Goal: Browse casually: Explore the website without a specific task or goal

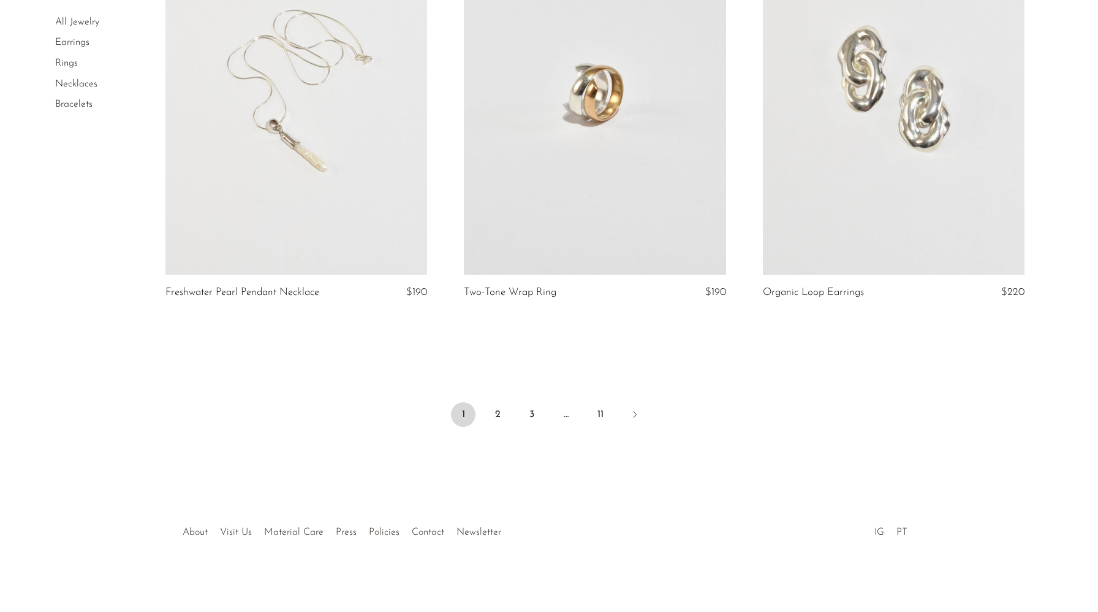
scroll to position [4838, 0]
click at [533, 416] on link "3" at bounding box center [532, 413] width 25 height 25
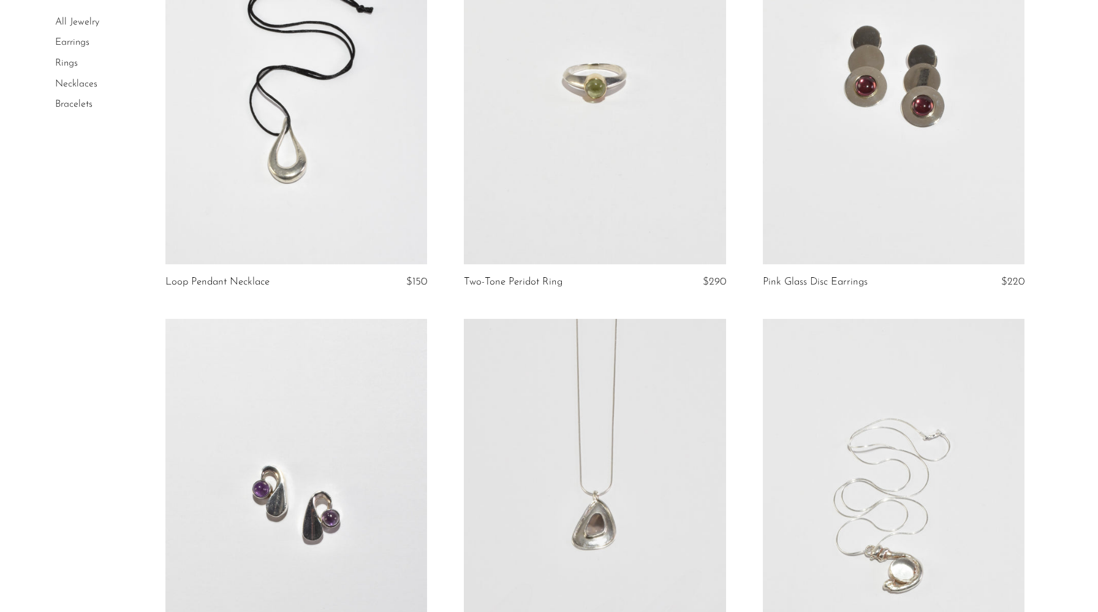
scroll to position [634, 0]
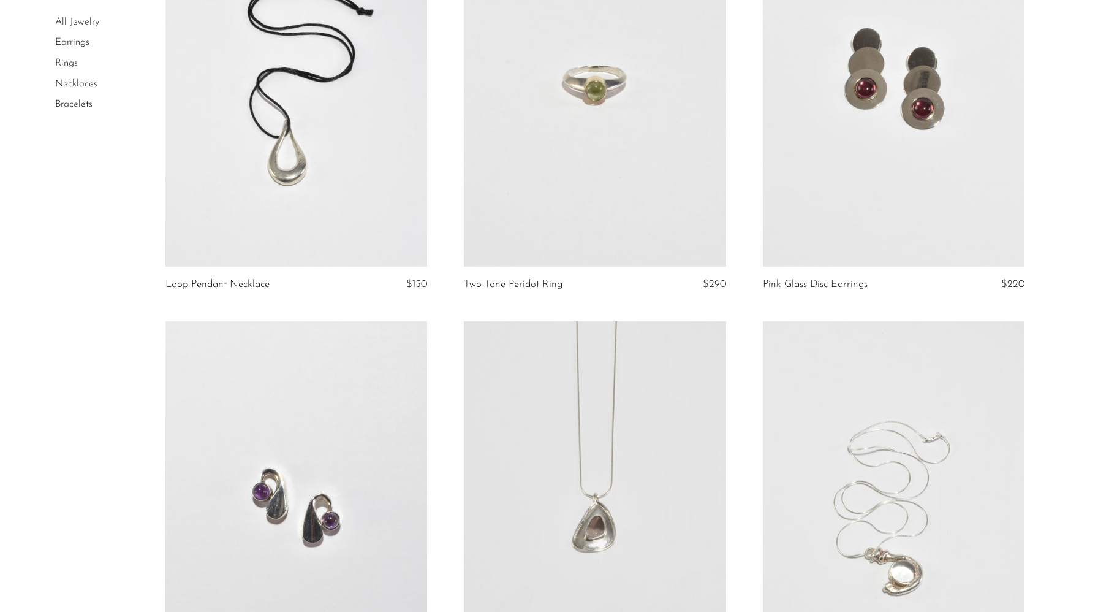
click at [862, 40] on link at bounding box center [894, 83] width 262 height 367
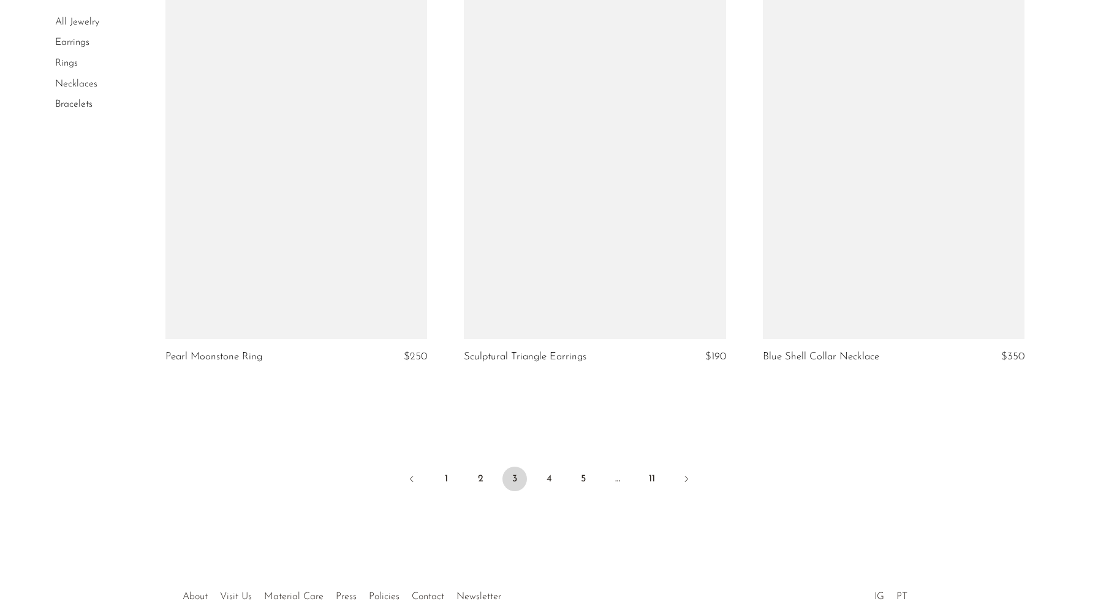
scroll to position [4863, 0]
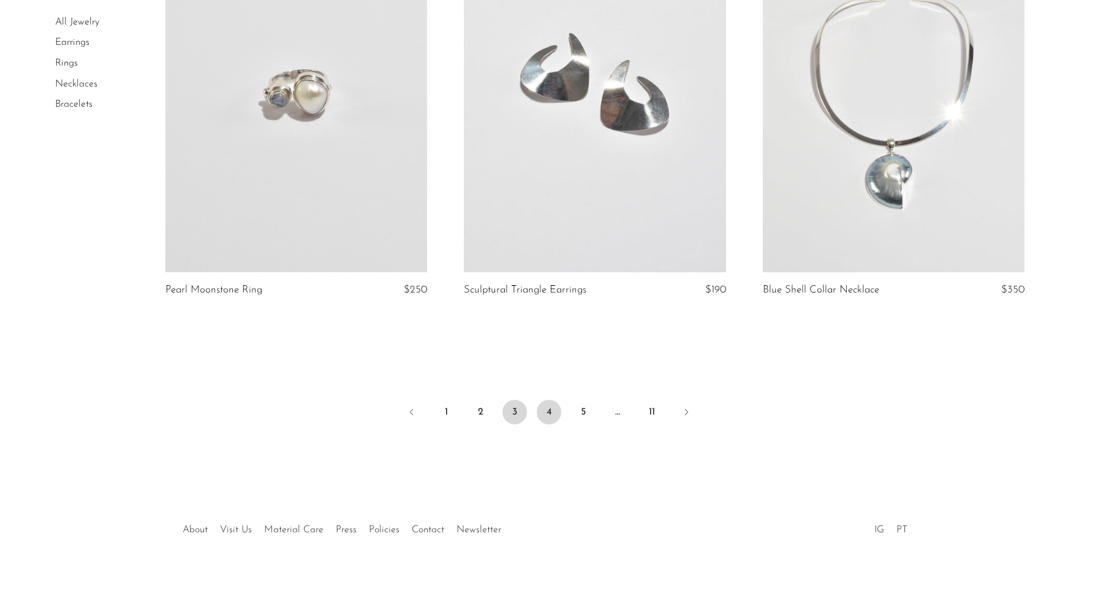
click at [546, 416] on link "4" at bounding box center [549, 412] width 25 height 25
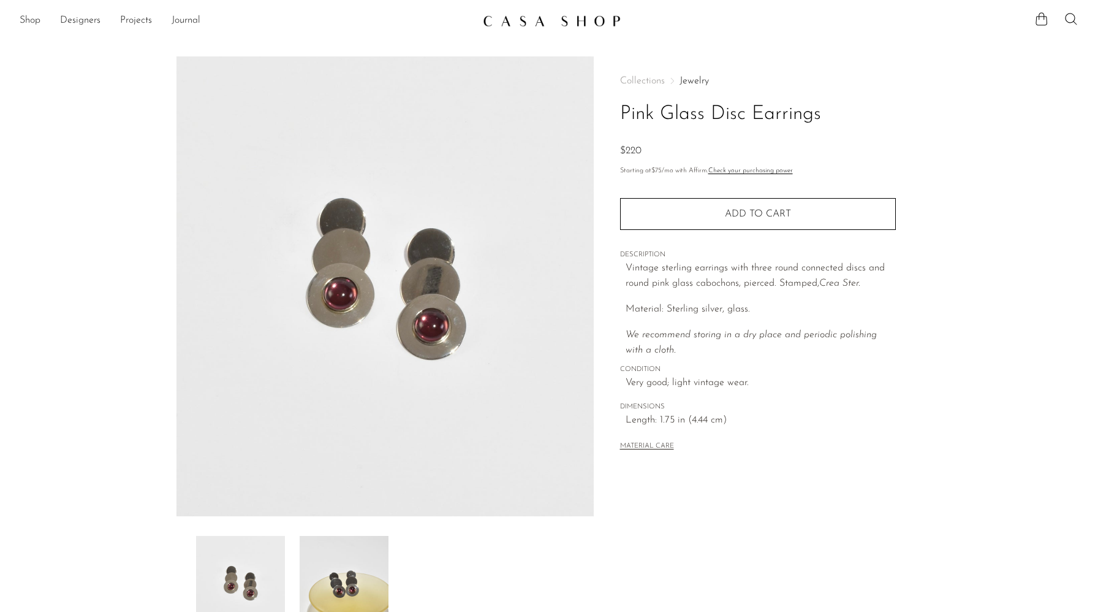
scroll to position [186, 0]
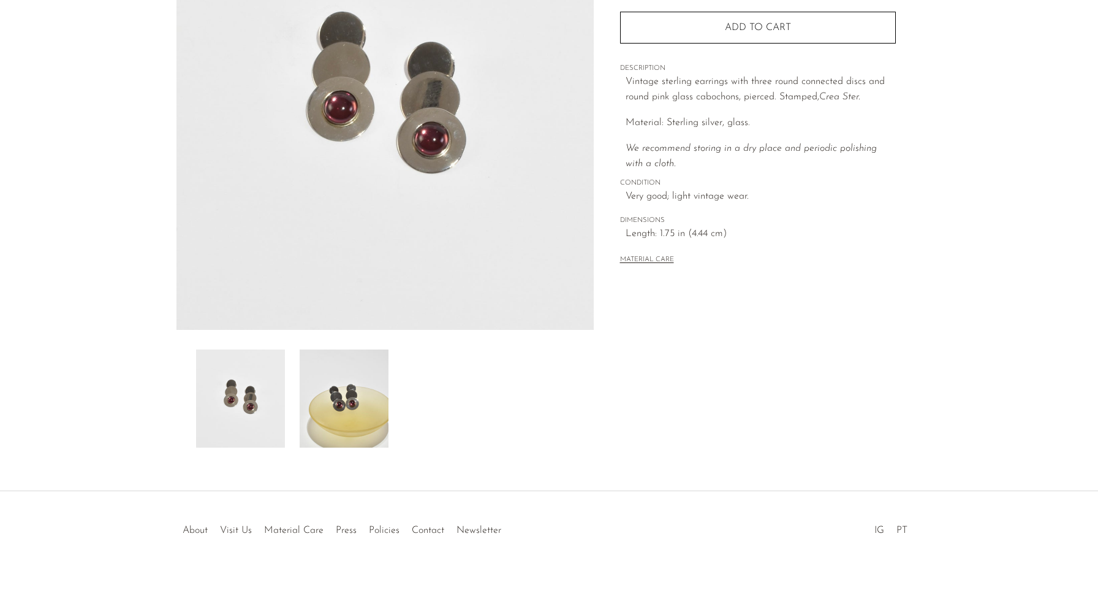
click at [336, 400] on img at bounding box center [344, 398] width 89 height 98
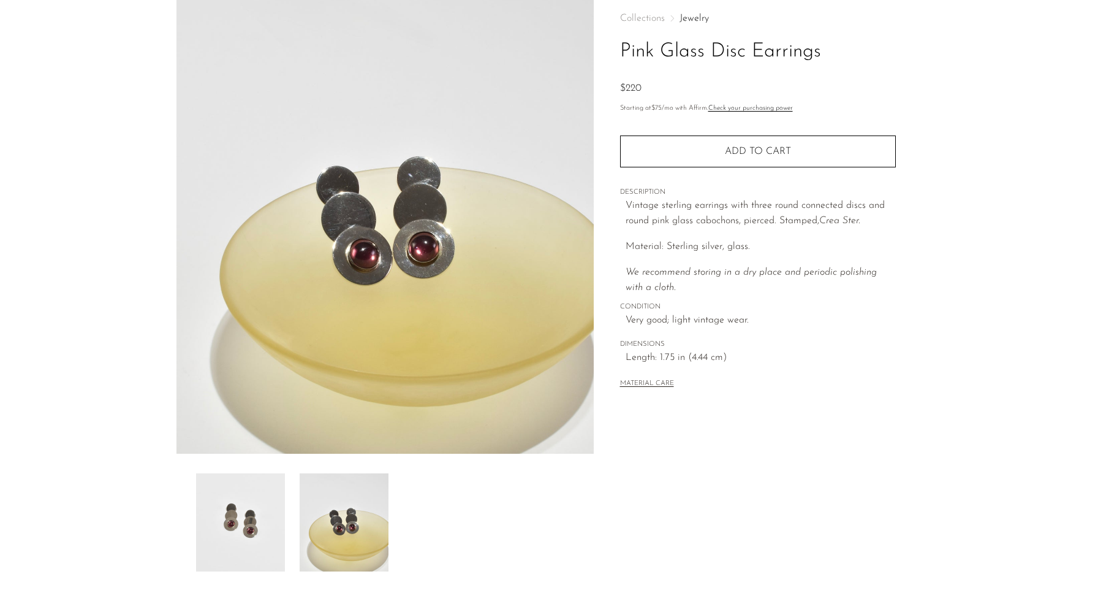
scroll to position [64, 0]
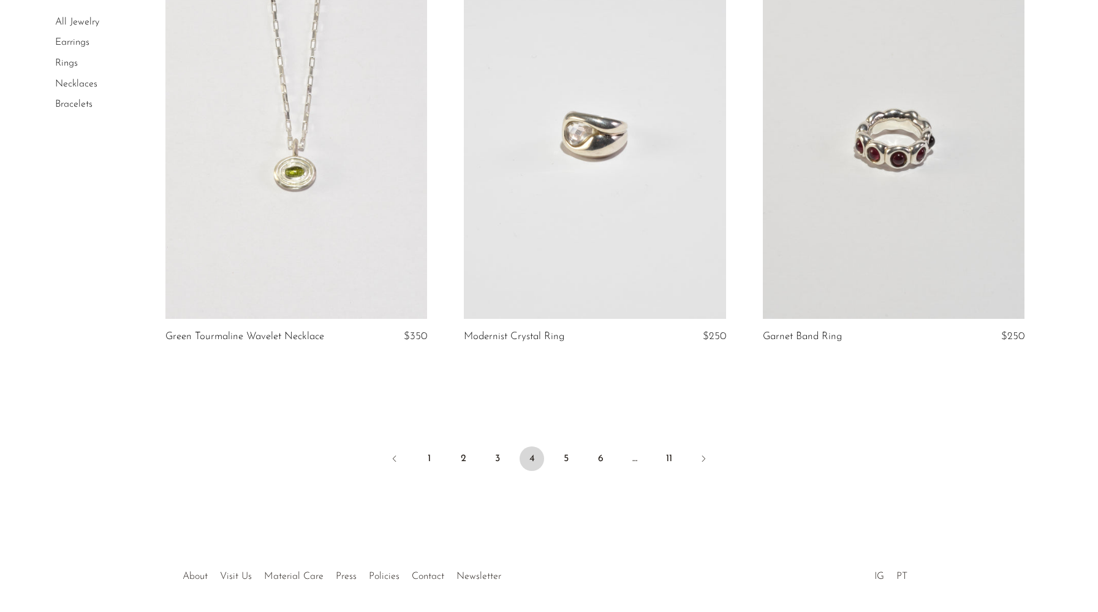
scroll to position [4840, 0]
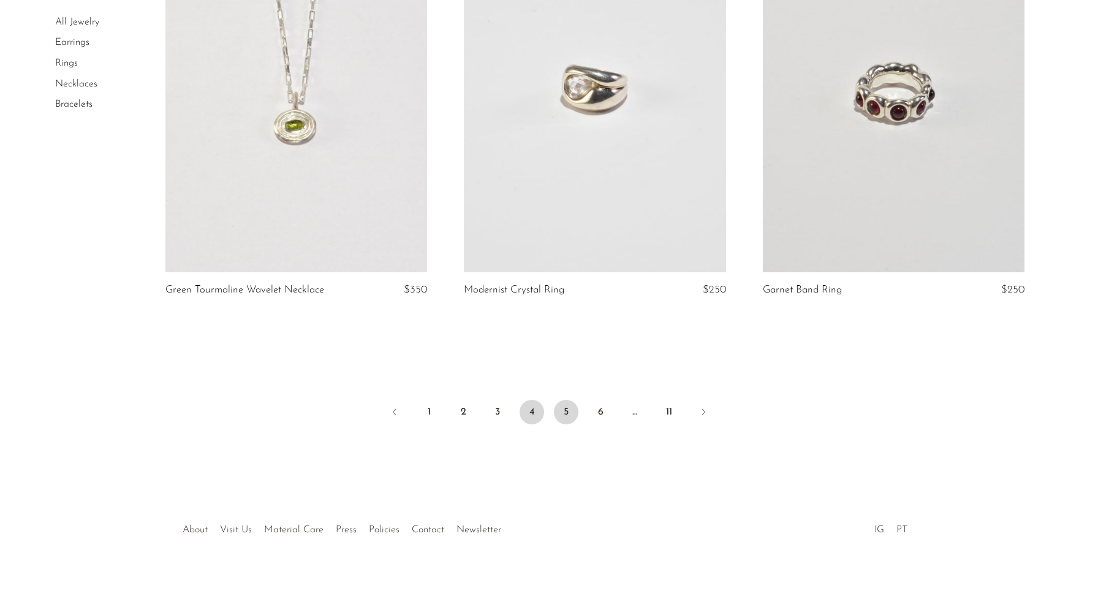
click at [566, 409] on link "5" at bounding box center [566, 412] width 25 height 25
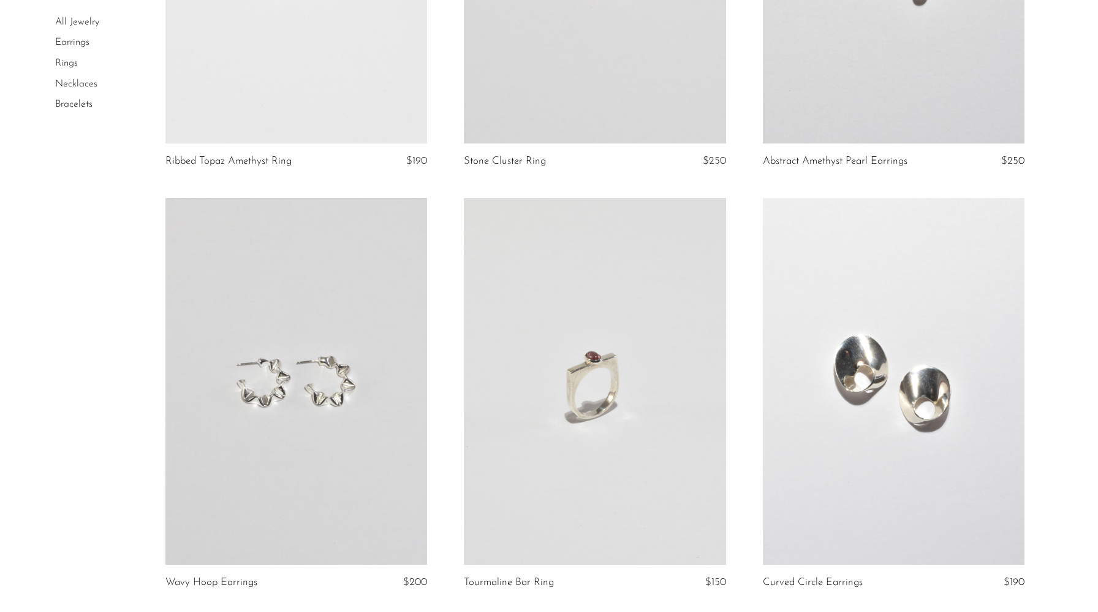
scroll to position [4711, 0]
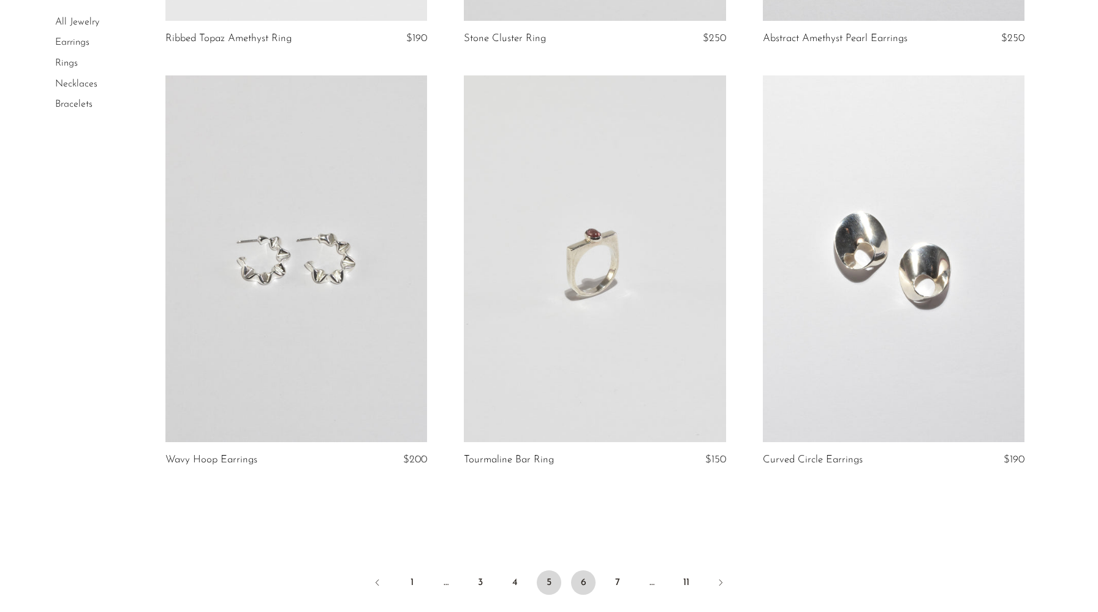
click at [584, 570] on link "6" at bounding box center [583, 582] width 25 height 25
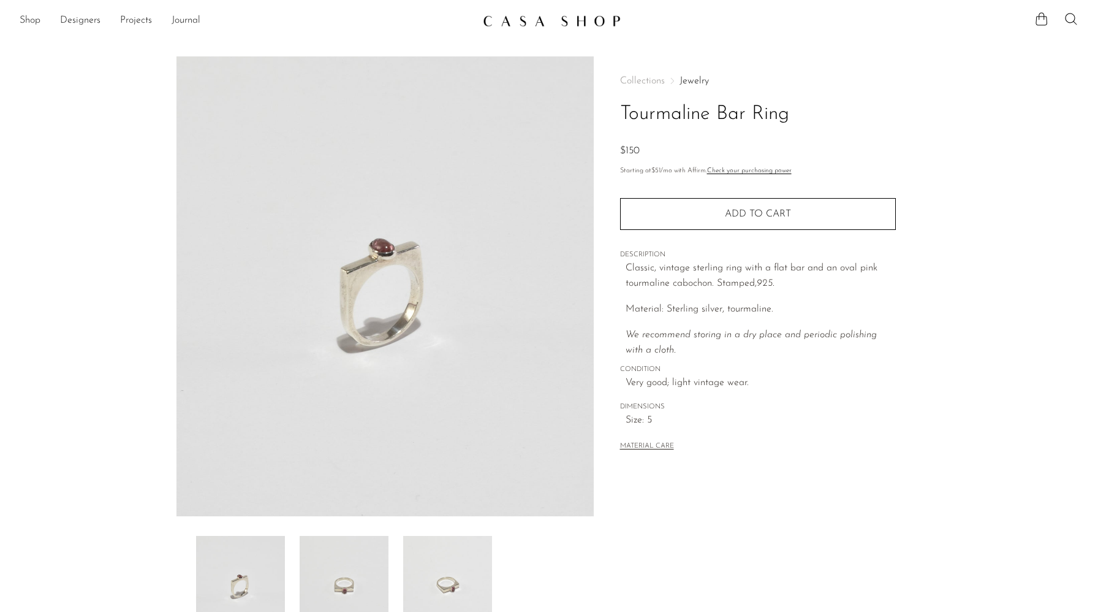
click at [249, 577] on img at bounding box center [240, 585] width 89 height 98
click at [322, 576] on img at bounding box center [344, 585] width 89 height 98
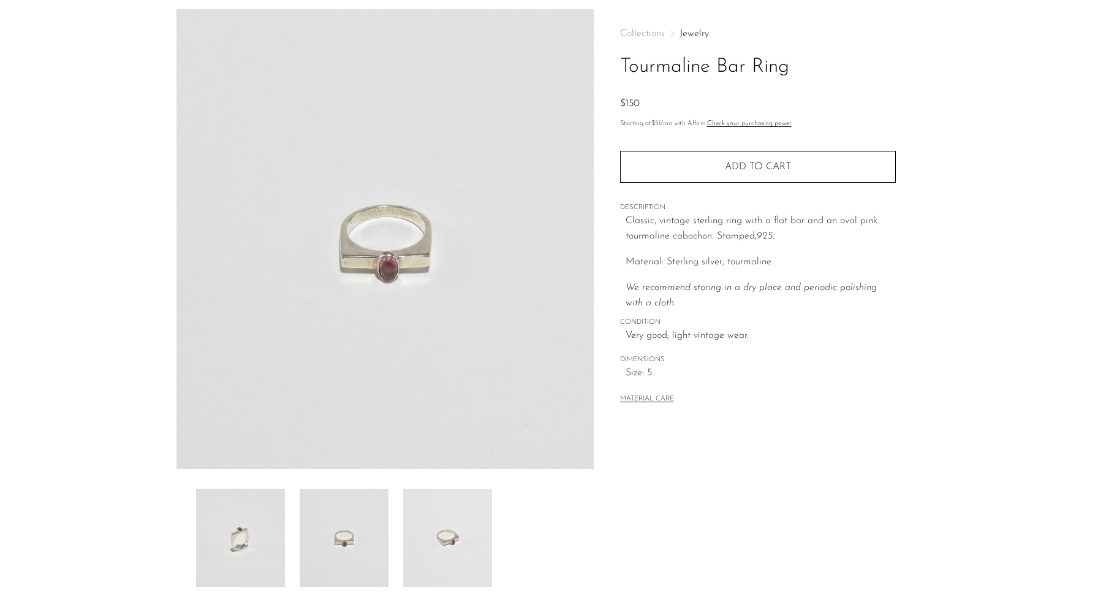
scroll to position [119, 0]
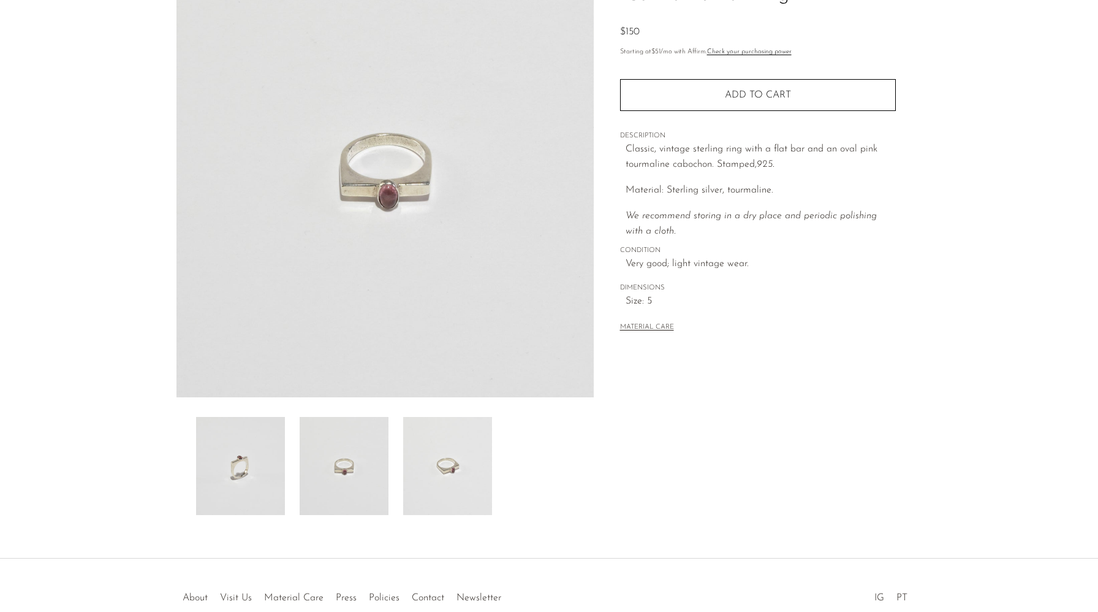
click at [423, 469] on img at bounding box center [447, 466] width 89 height 98
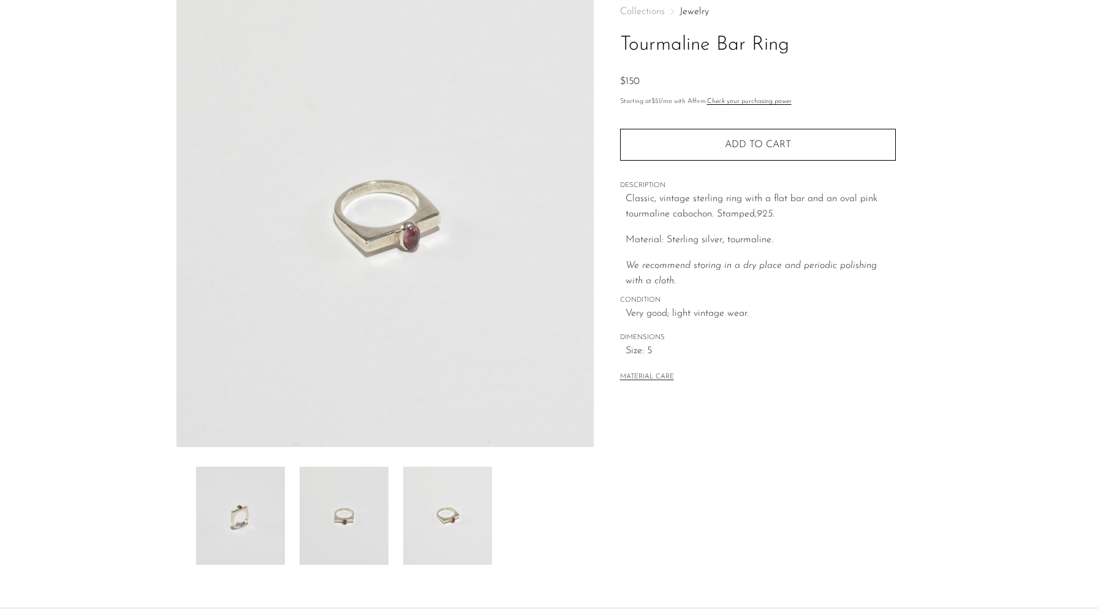
scroll to position [15, 0]
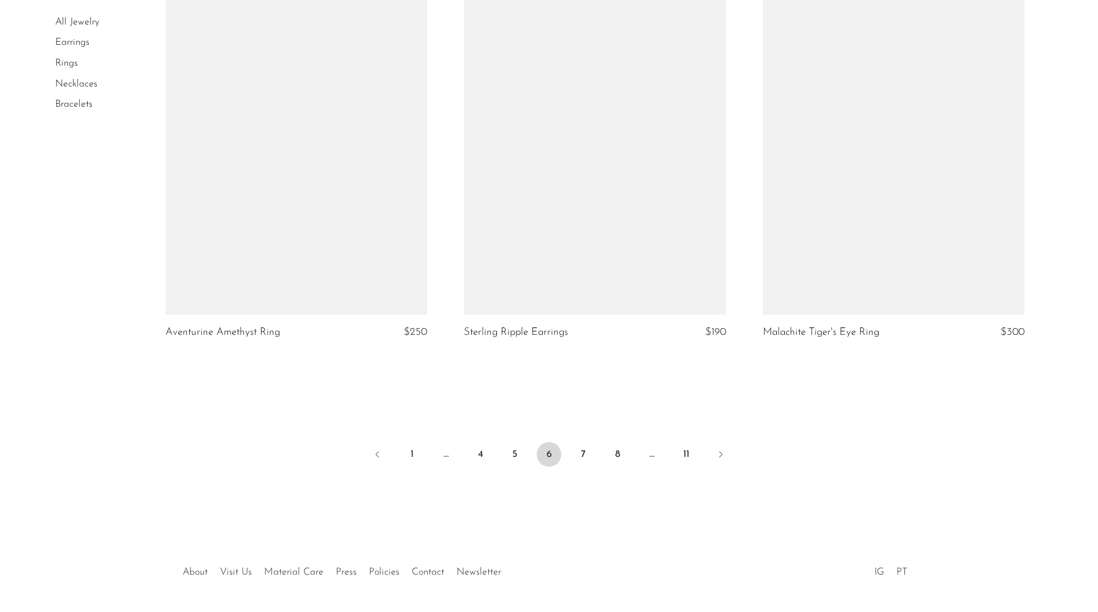
scroll to position [4868, 0]
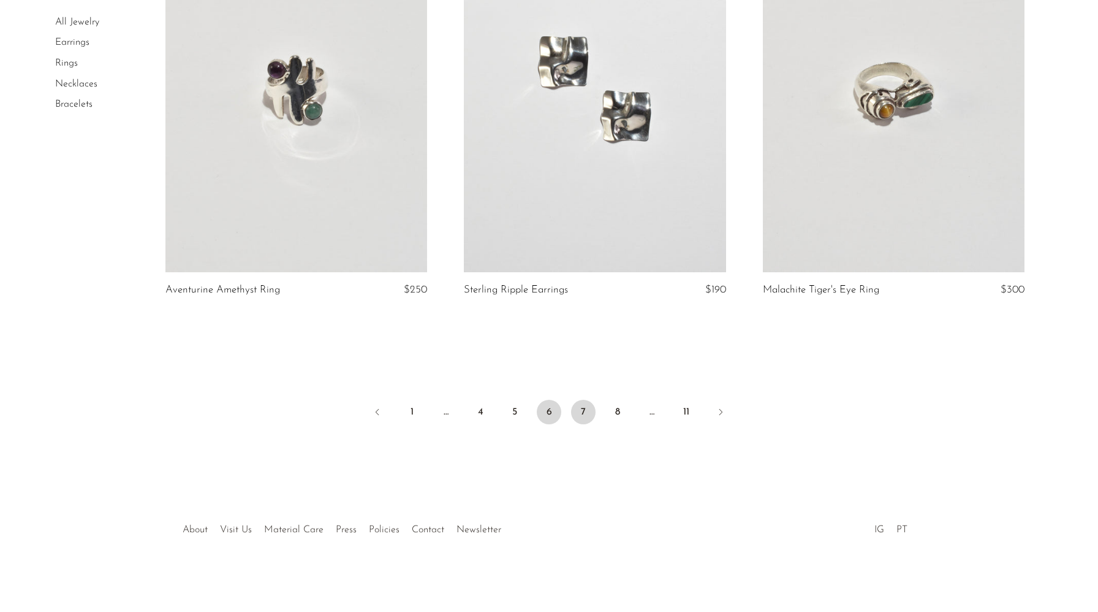
click at [584, 414] on link "7" at bounding box center [583, 412] width 25 height 25
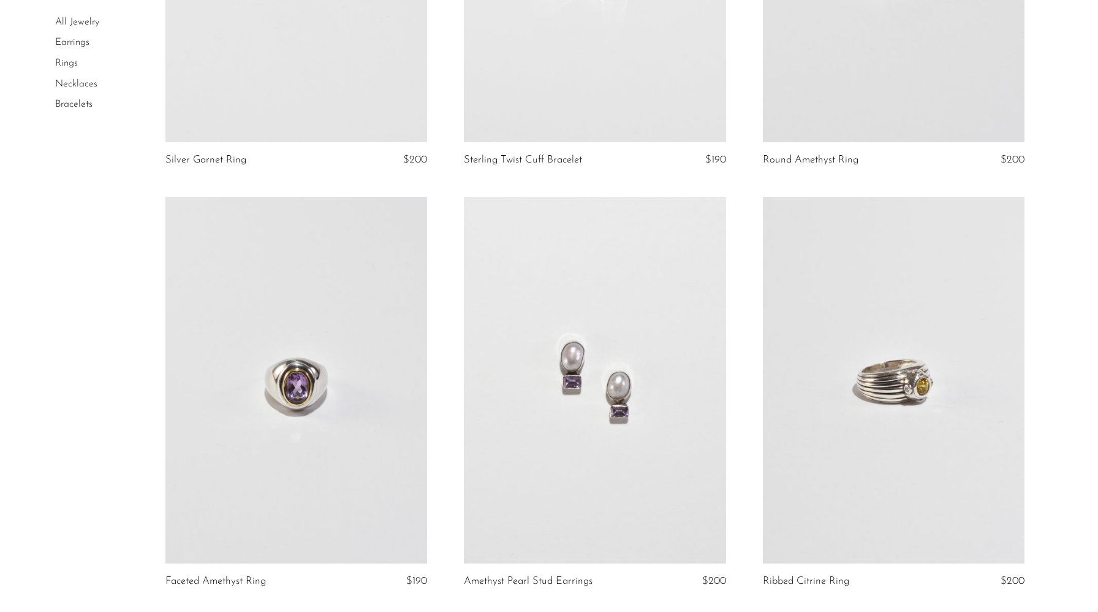
scroll to position [2066, 0]
